Goal: Navigation & Orientation: Find specific page/section

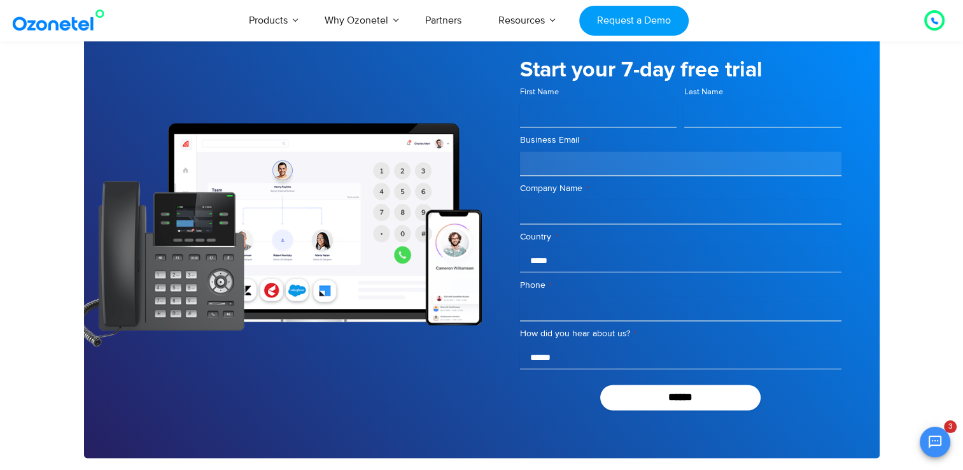
click at [83, 37] on div "Click to talk to us! Call in progress... 1 2 3 4 5 6 7 8 9 # 0 Products AI & CX…" at bounding box center [481, 20] width 963 height 42
click at [79, 31] on img at bounding box center [61, 20] width 103 height 23
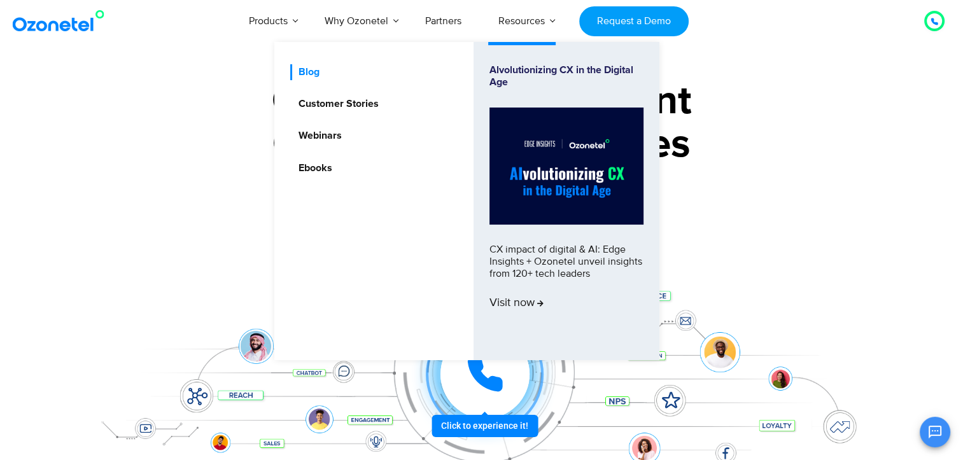
click at [304, 75] on link "Blog" at bounding box center [305, 72] width 31 height 16
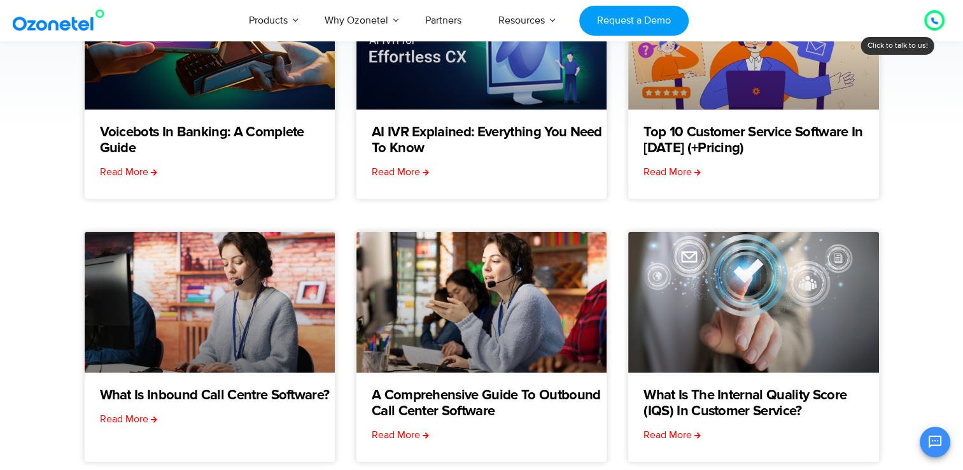
scroll to position [306, 0]
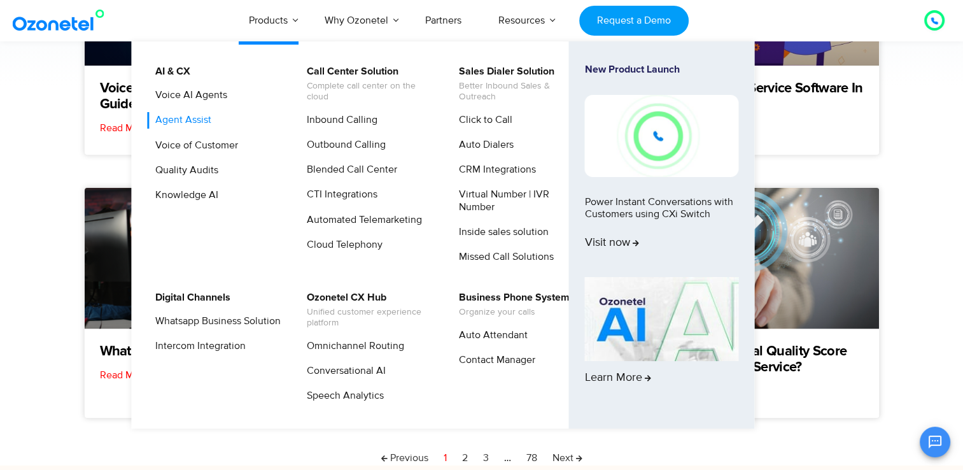
click at [180, 116] on link "Agent Assist" at bounding box center [180, 120] width 66 height 16
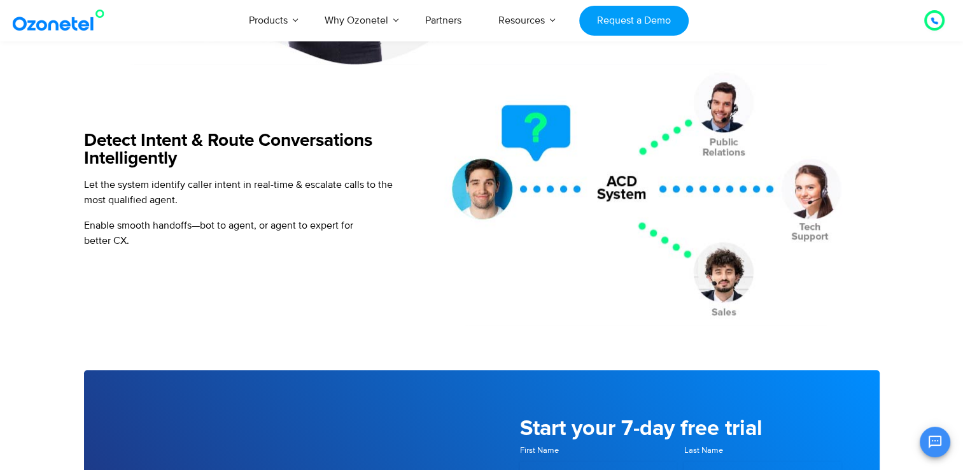
scroll to position [1426, 0]
